Goal: Information Seeking & Learning: Learn about a topic

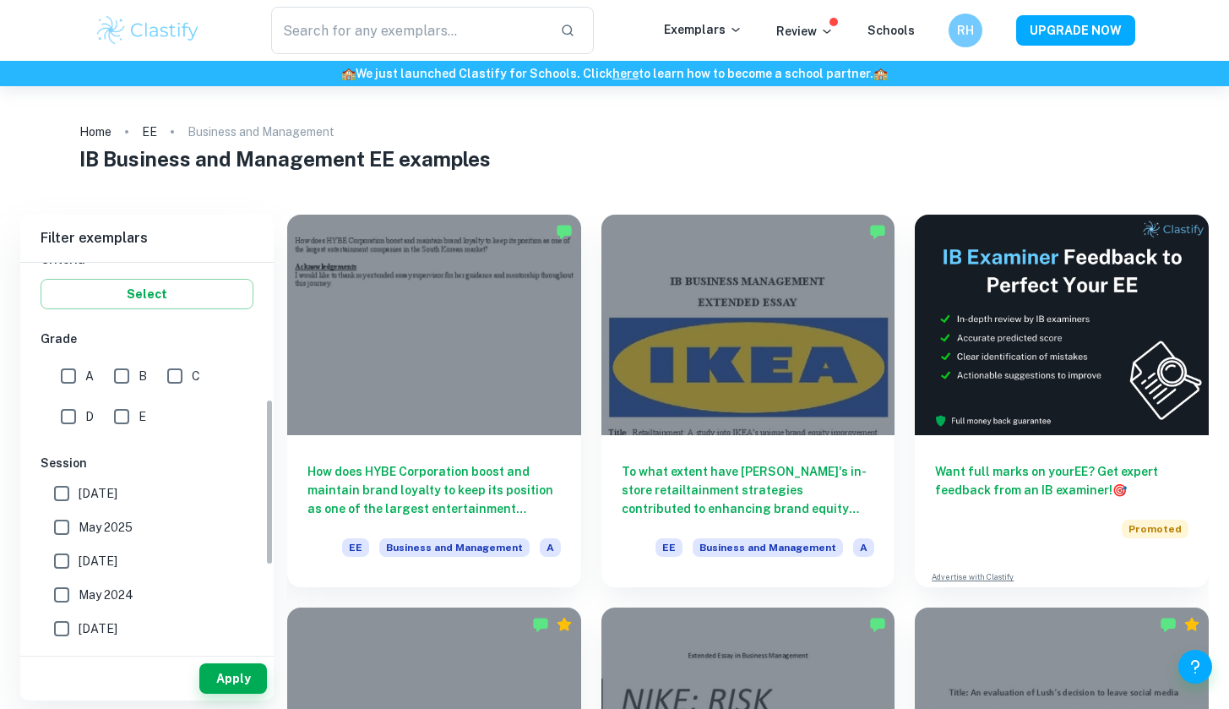
scroll to position [316, 0]
click at [77, 370] on input "A" at bounding box center [69, 370] width 34 height 34
checkbox input "true"
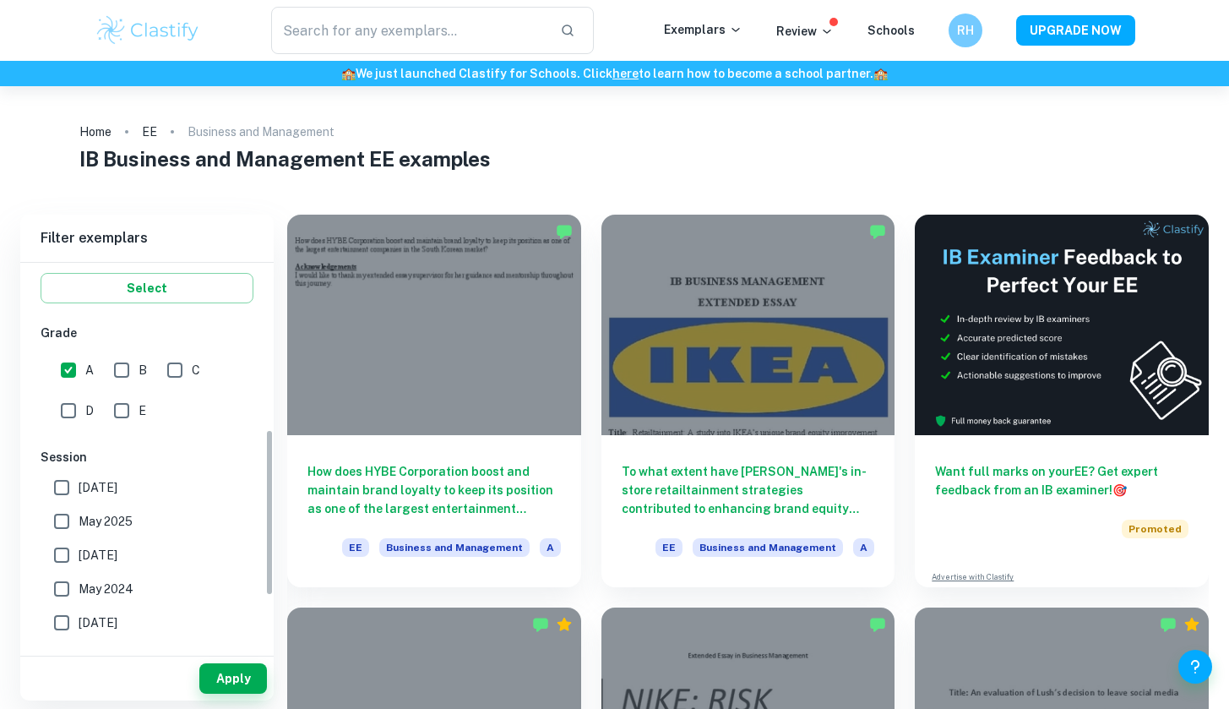
scroll to position [505, 0]
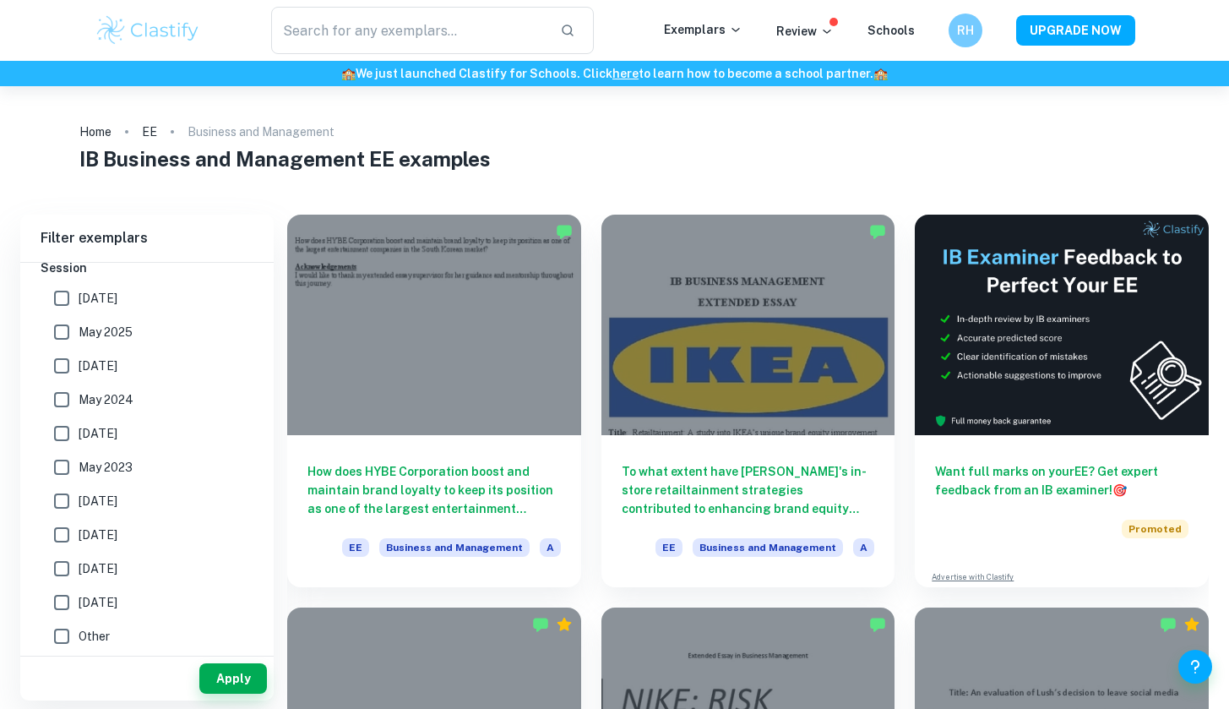
click at [257, 662] on div "Apply" at bounding box center [146, 678] width 253 height 44
click at [242, 674] on button "Apply" at bounding box center [233, 678] width 68 height 30
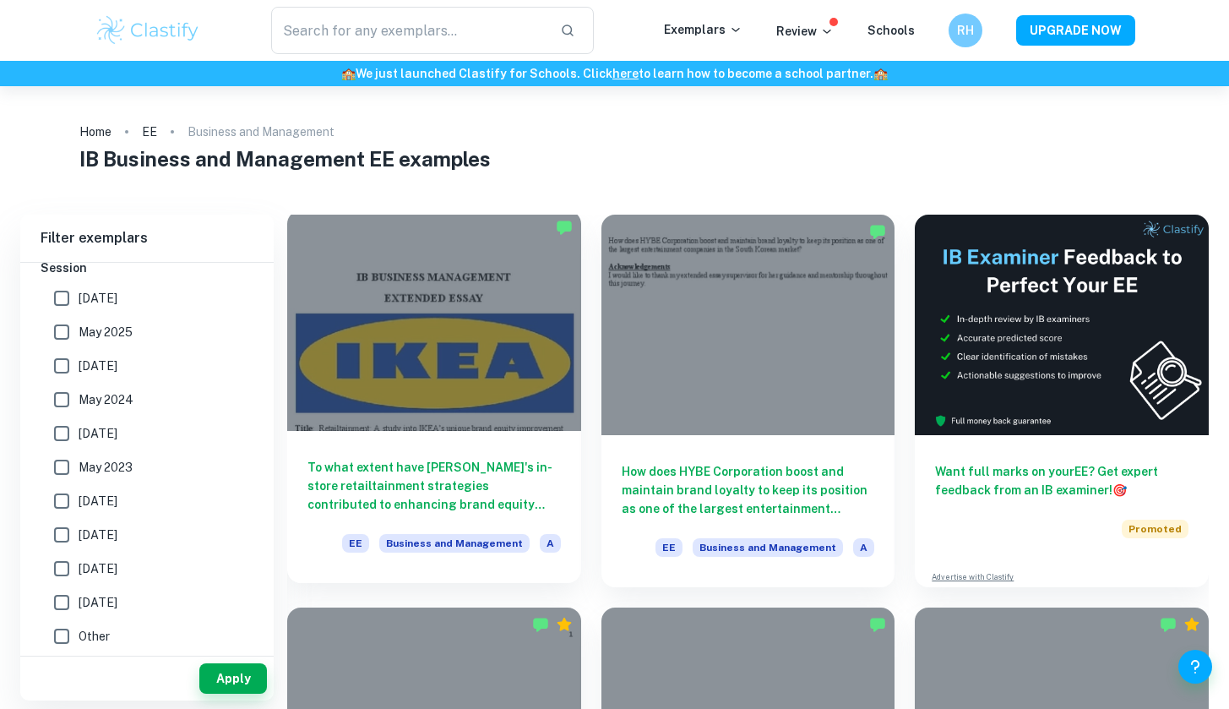
click at [518, 487] on h6 "To what extent have [PERSON_NAME]'s in-store retailtainment strategies contribu…" at bounding box center [433, 486] width 253 height 56
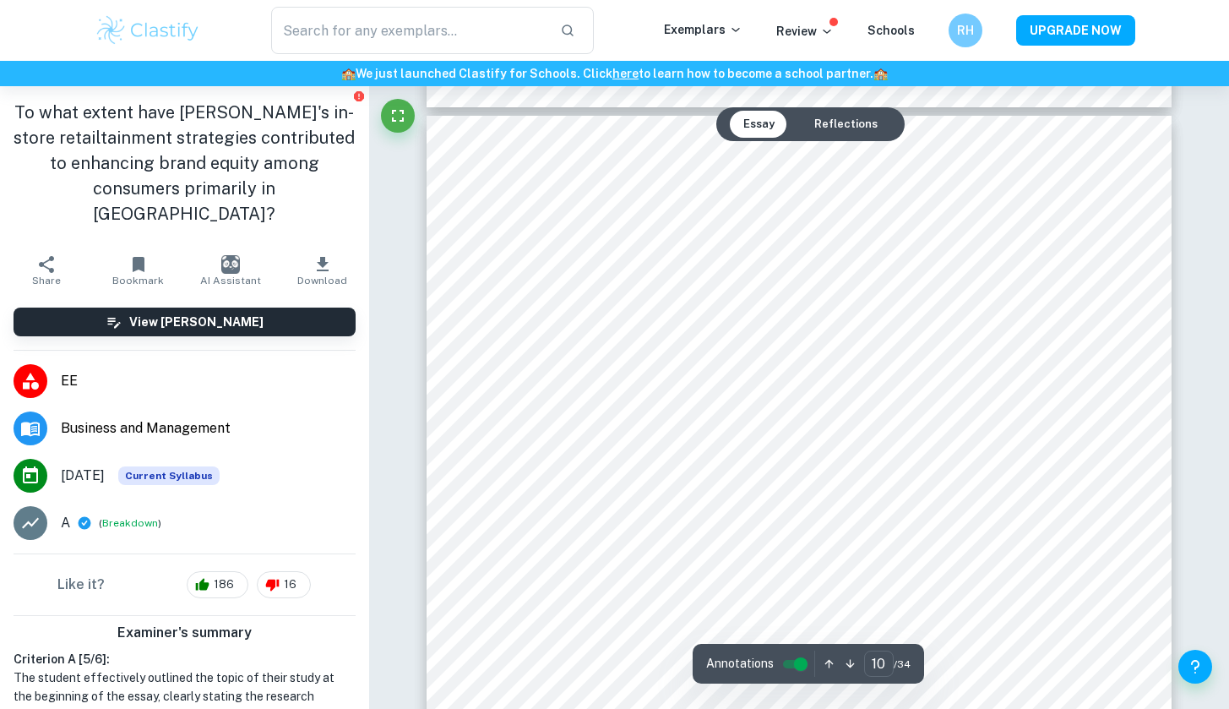
type input "9"
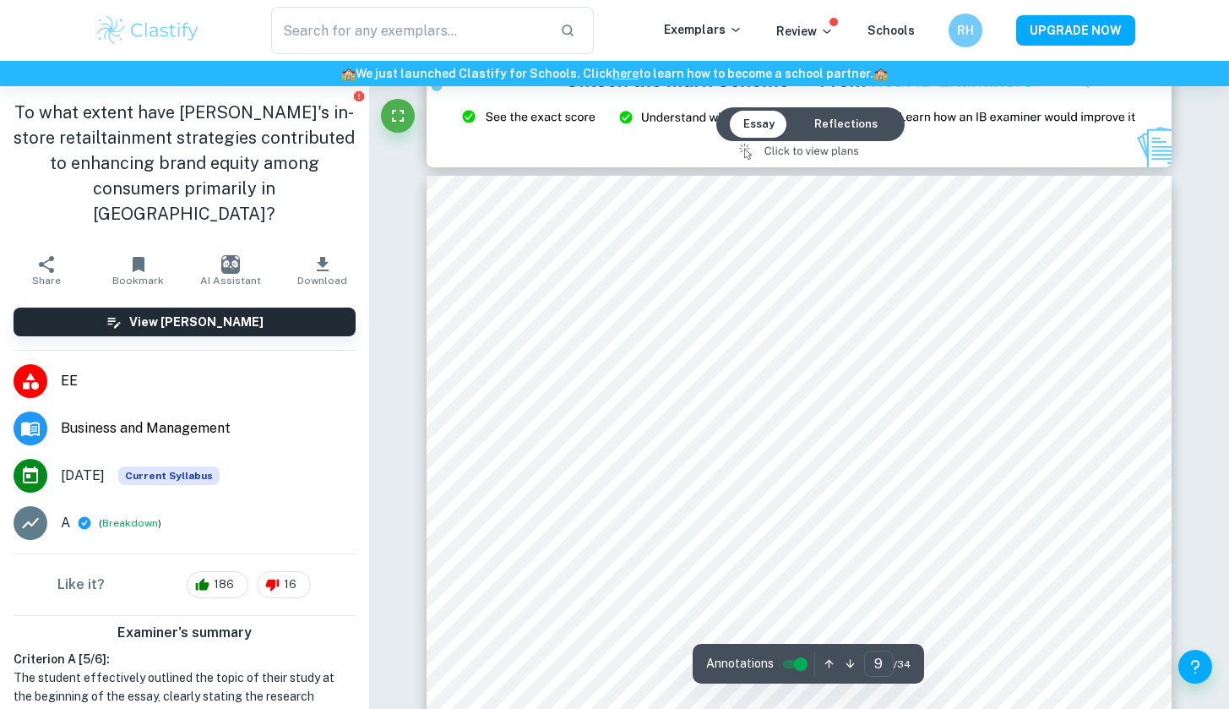
scroll to position [8780, 0]
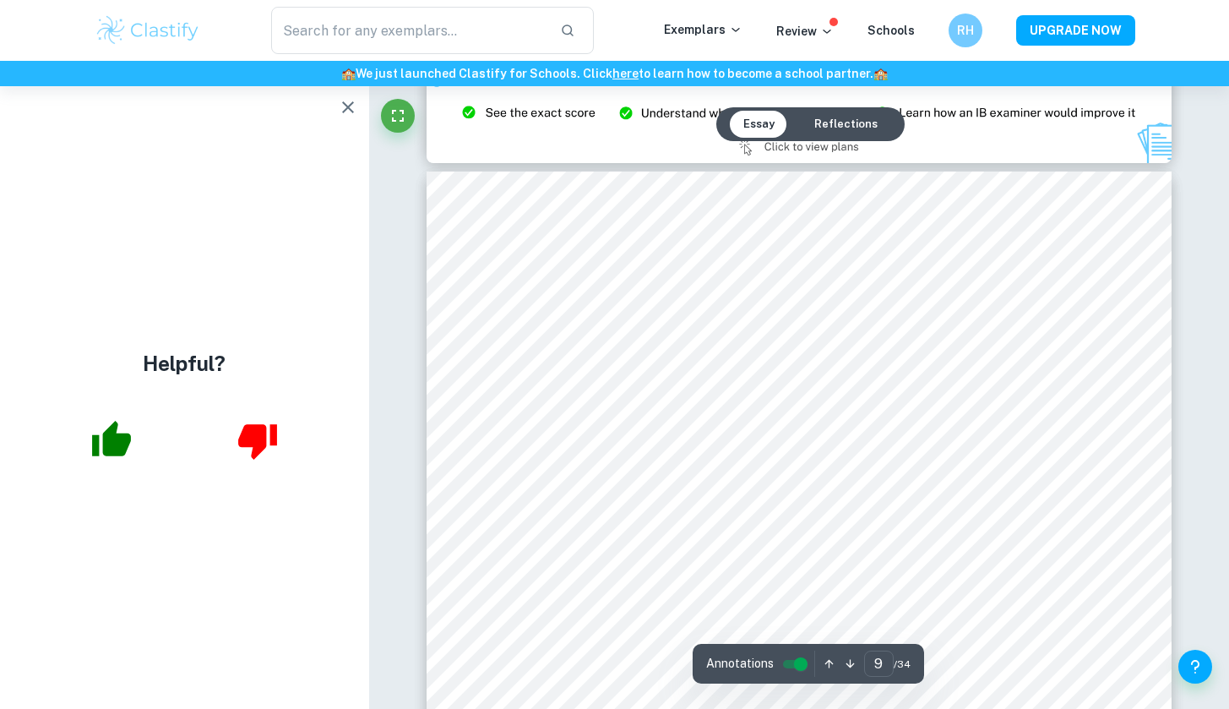
click at [349, 100] on icon "button" at bounding box center [348, 107] width 20 height 20
